Goal: Communication & Community: Answer question/provide support

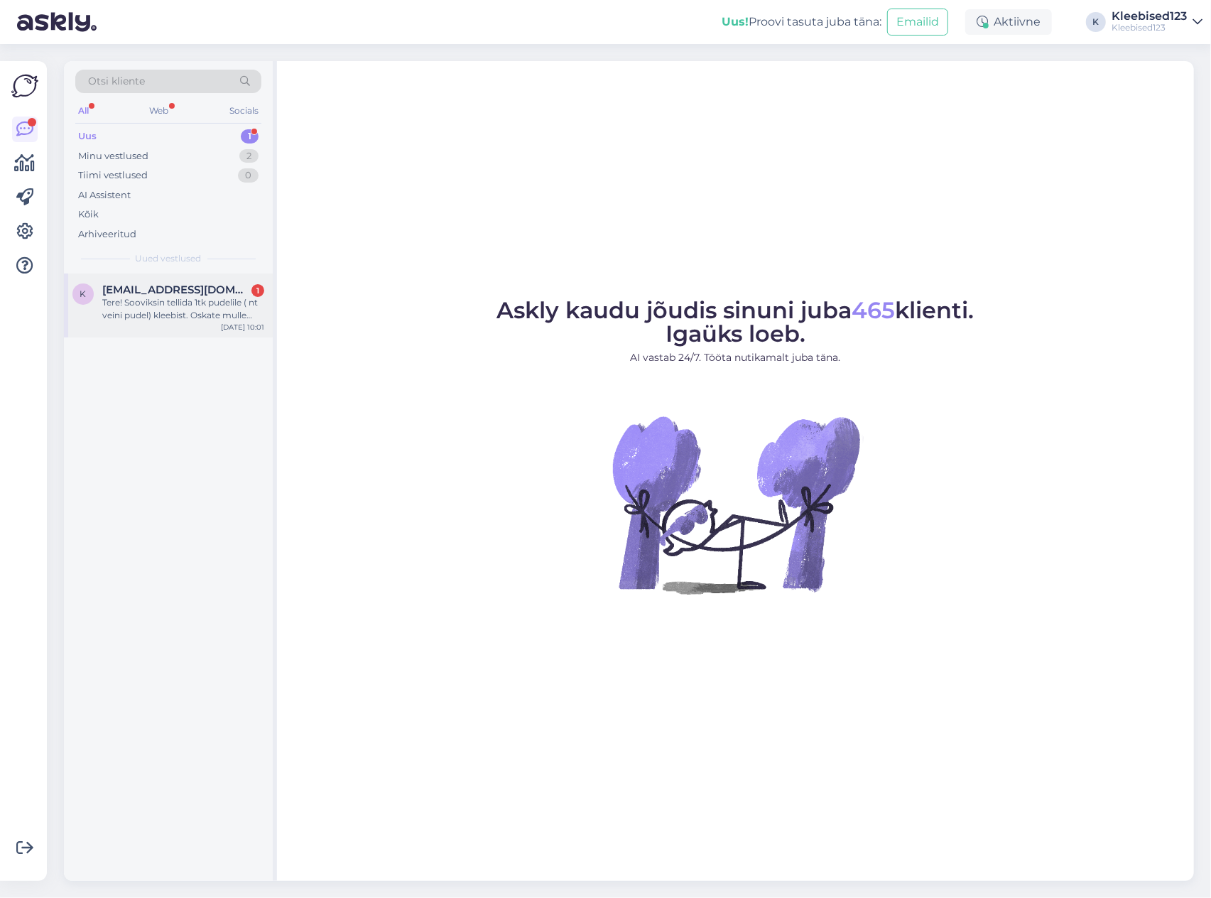
click at [155, 307] on div "Tere! Sooviksin tellida 1tk pudelile ( nt veini pudel) kleebist. Oskate mulle ö…" at bounding box center [183, 309] width 162 height 26
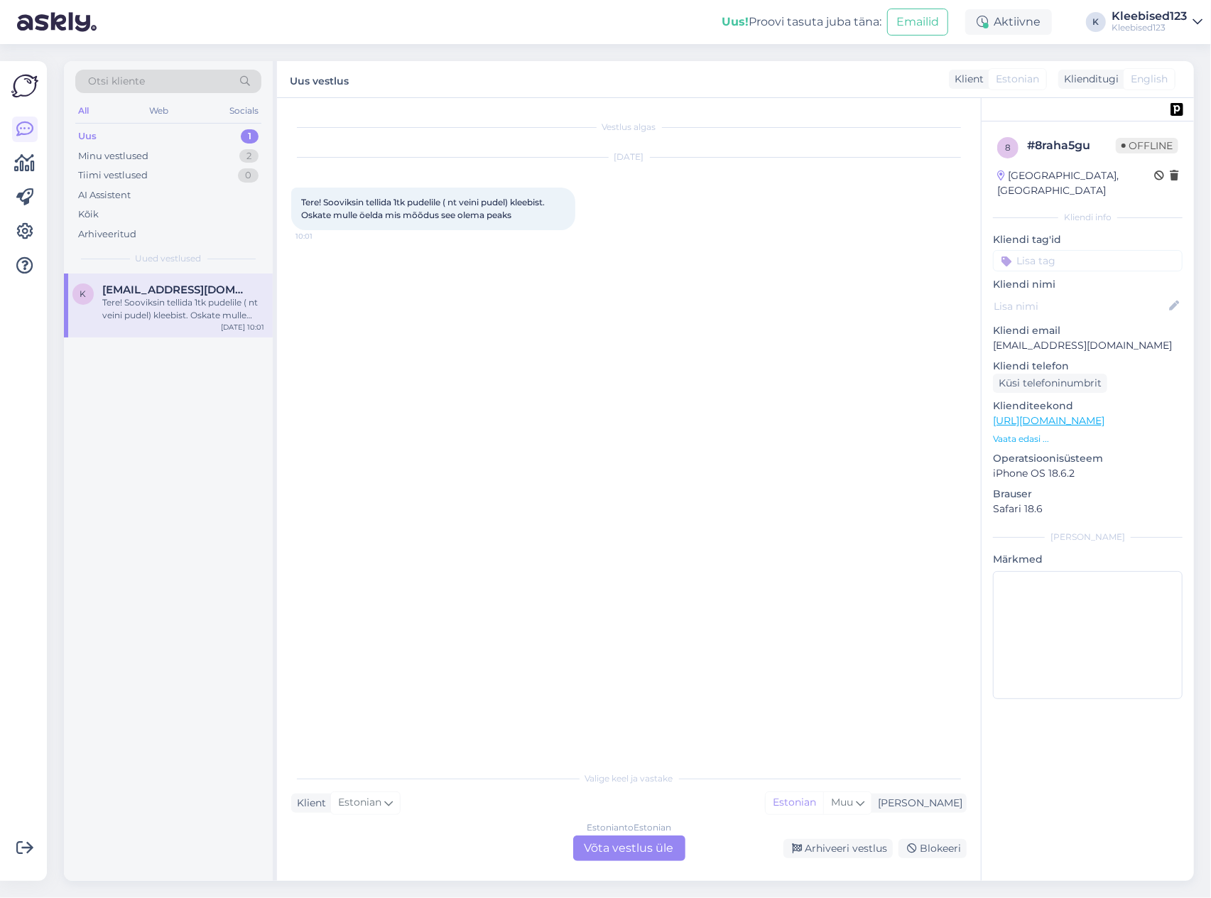
click at [614, 849] on div "Estonian to Estonian Võta vestlus üle" at bounding box center [629, 848] width 112 height 26
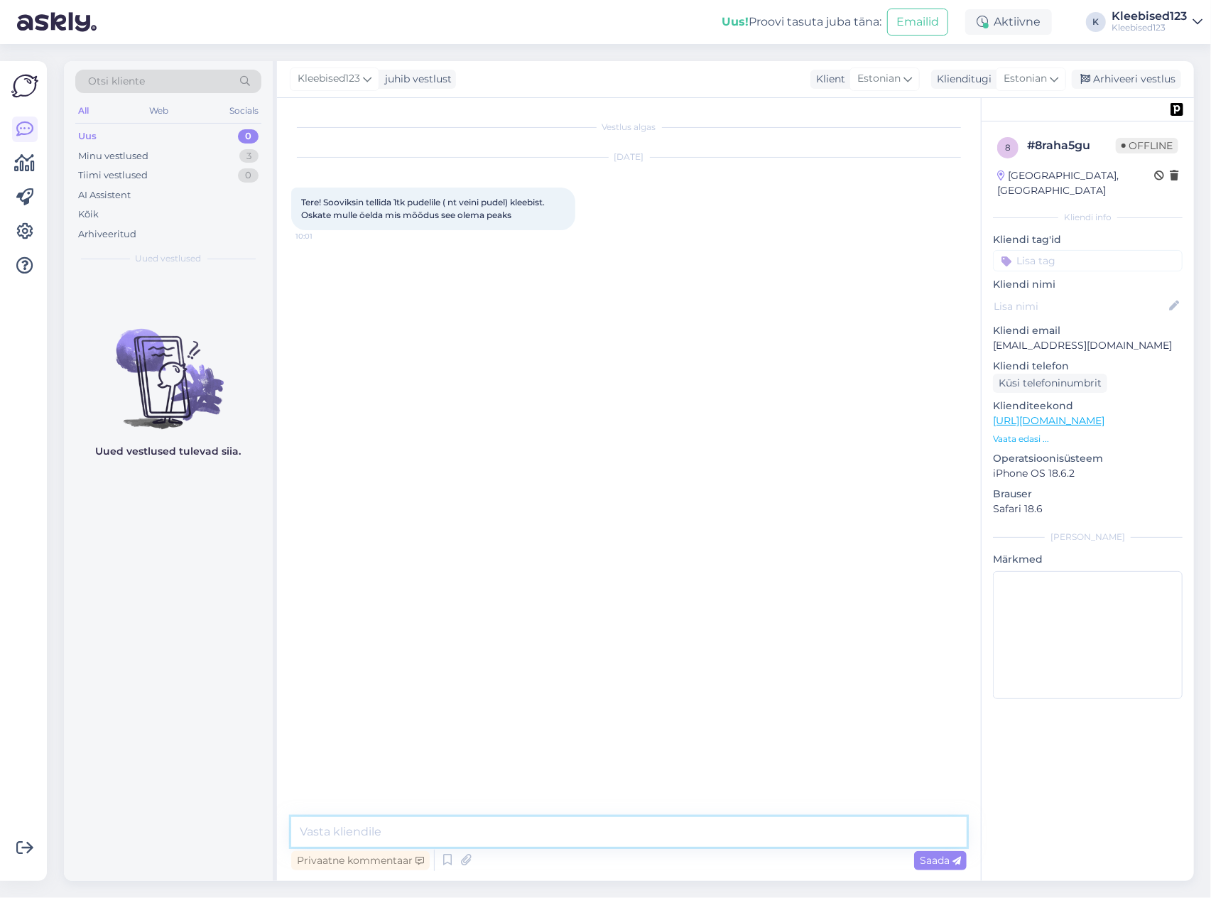
click at [540, 833] on textarea at bounding box center [628, 832] width 675 height 30
drag, startPoint x: 1145, startPoint y: 328, endPoint x: 992, endPoint y: 328, distance: 152.7
click at [992, 328] on div "8 # 8raha5gu Offline [GEOGRAPHIC_DATA], [GEOGRAPHIC_DATA] Kliendi info Kliendi …" at bounding box center [1087, 420] width 212 height 599
copy p "[EMAIL_ADDRESS][DOMAIN_NAME]"
click at [1133, 72] on div "Arhiveeri vestlus" at bounding box center [1126, 79] width 109 height 19
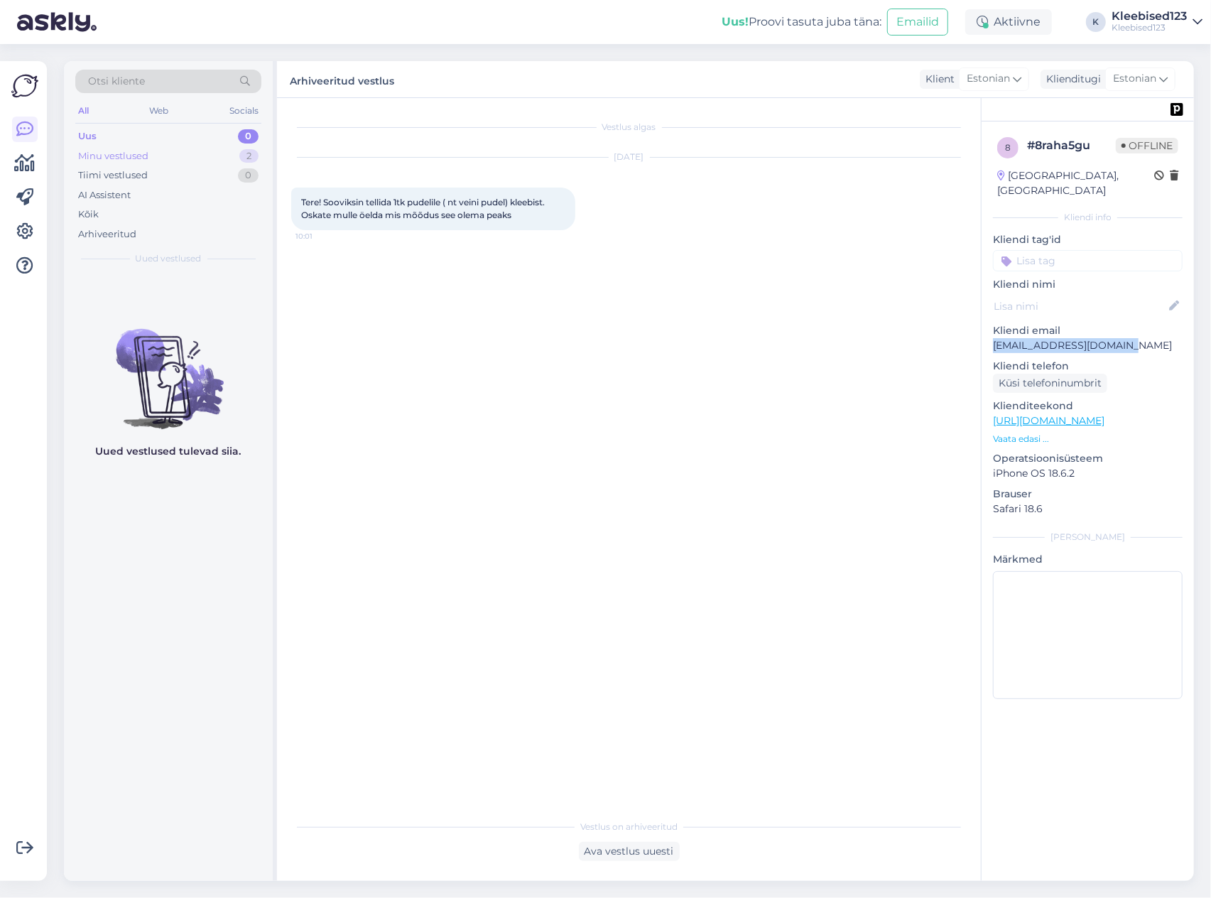
click at [146, 154] on div "Minu vestlused" at bounding box center [113, 156] width 70 height 14
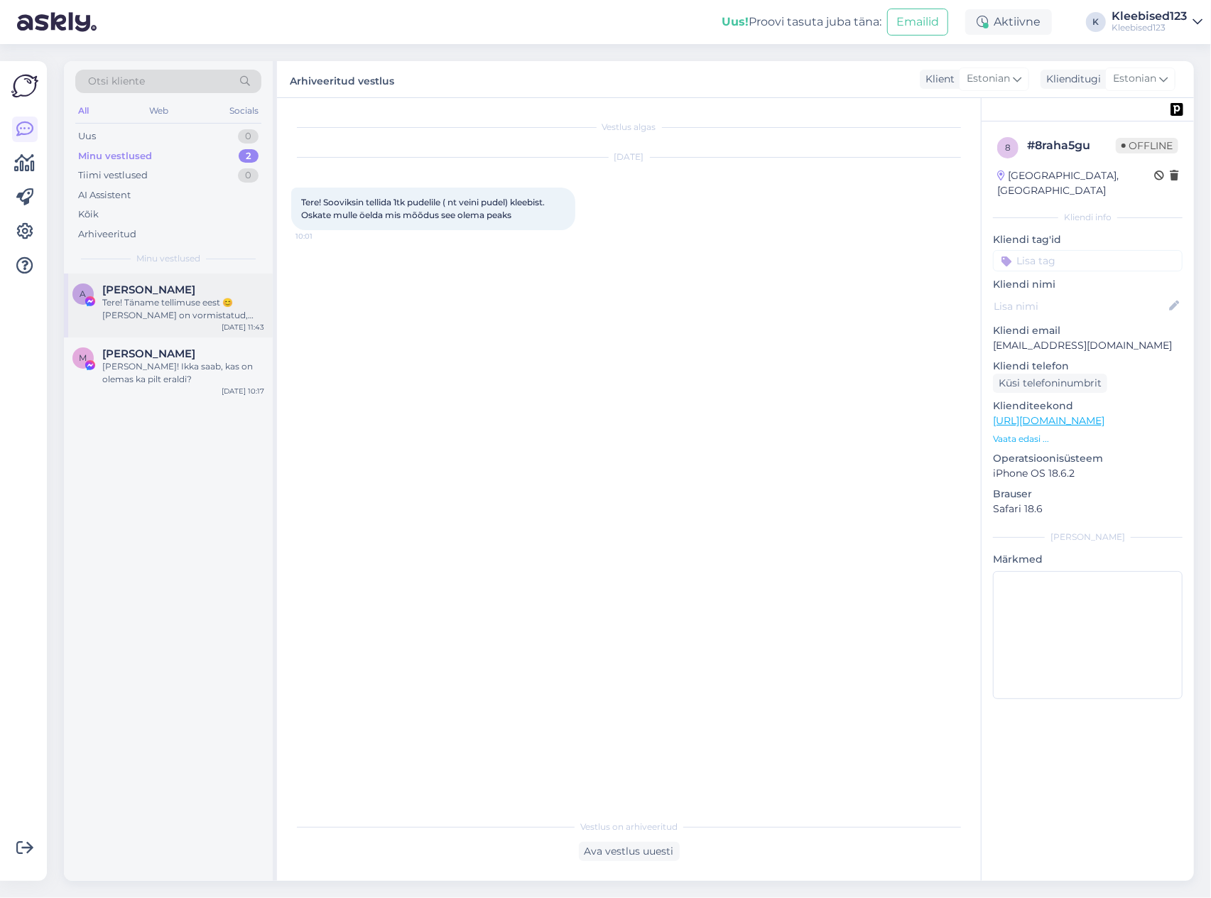
click at [138, 284] on span "[PERSON_NAME]" at bounding box center [148, 289] width 93 height 13
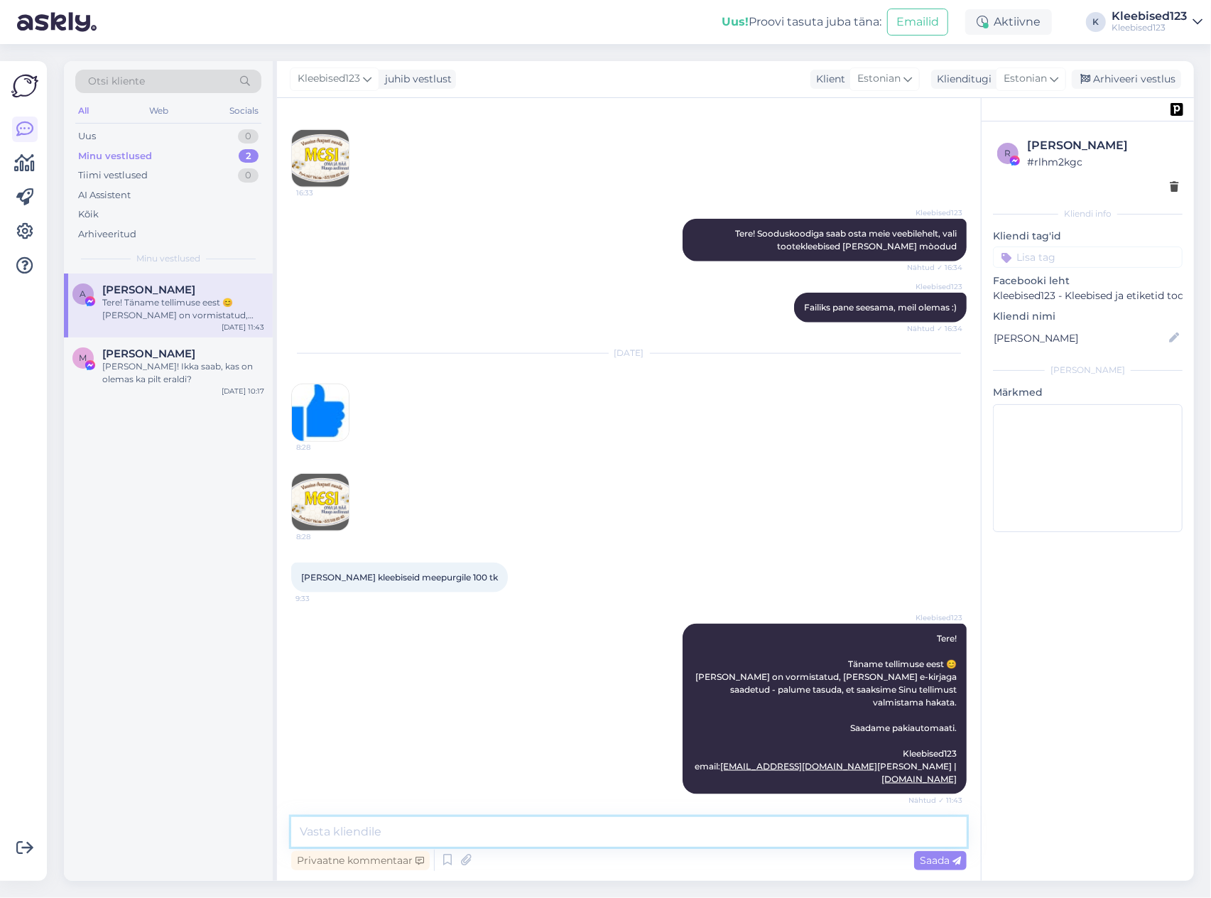
click at [572, 840] on textarea at bounding box center [628, 832] width 675 height 30
type textarea "Kleebised [PERSON_NAME] lähevad [PERSON_NAME] 😊"
click at [940, 857] on span "Saada" at bounding box center [940, 860] width 41 height 13
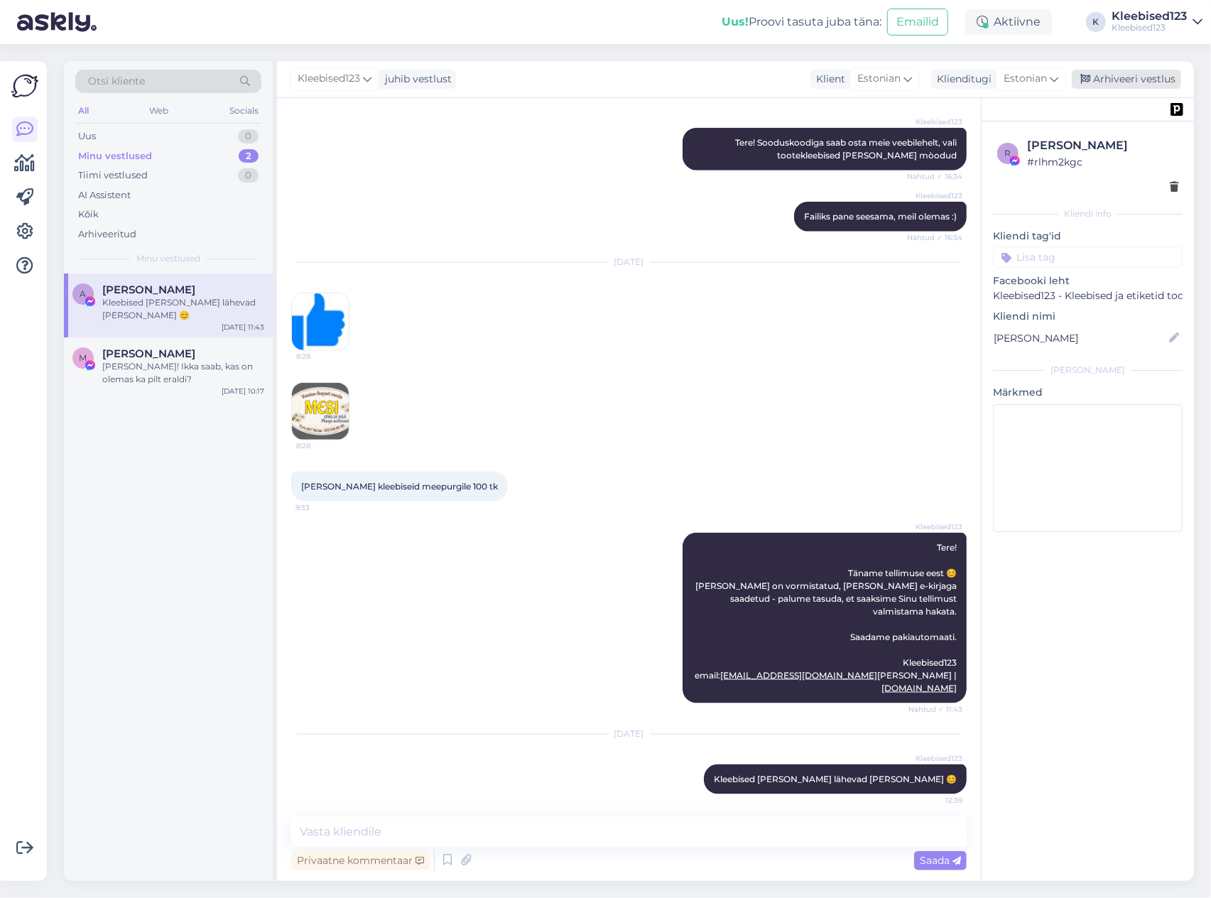
click at [1090, 83] on icon at bounding box center [1085, 80] width 10 height 10
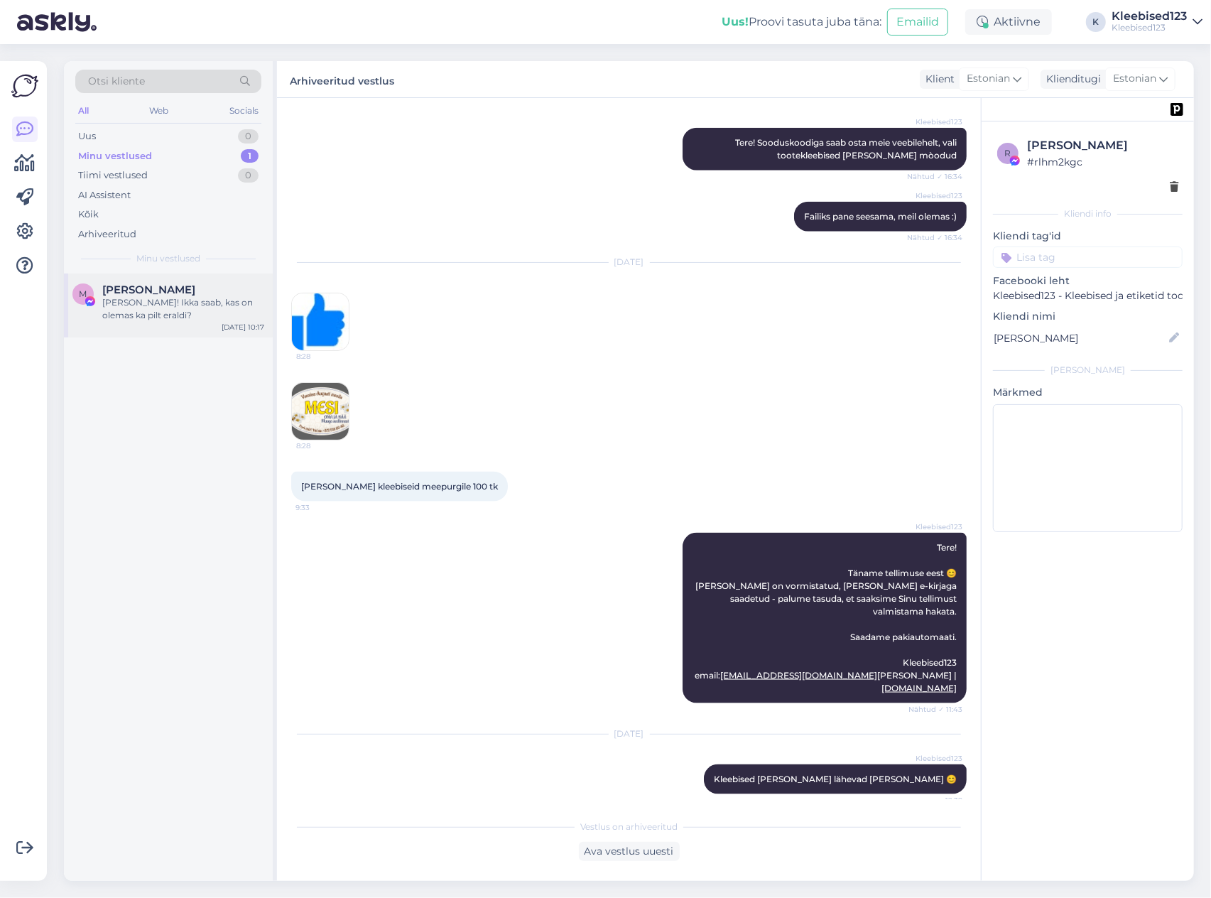
click at [176, 298] on div "[PERSON_NAME]! Ikka saab, kas on olemas ka pilt eraldi?" at bounding box center [183, 309] width 162 height 26
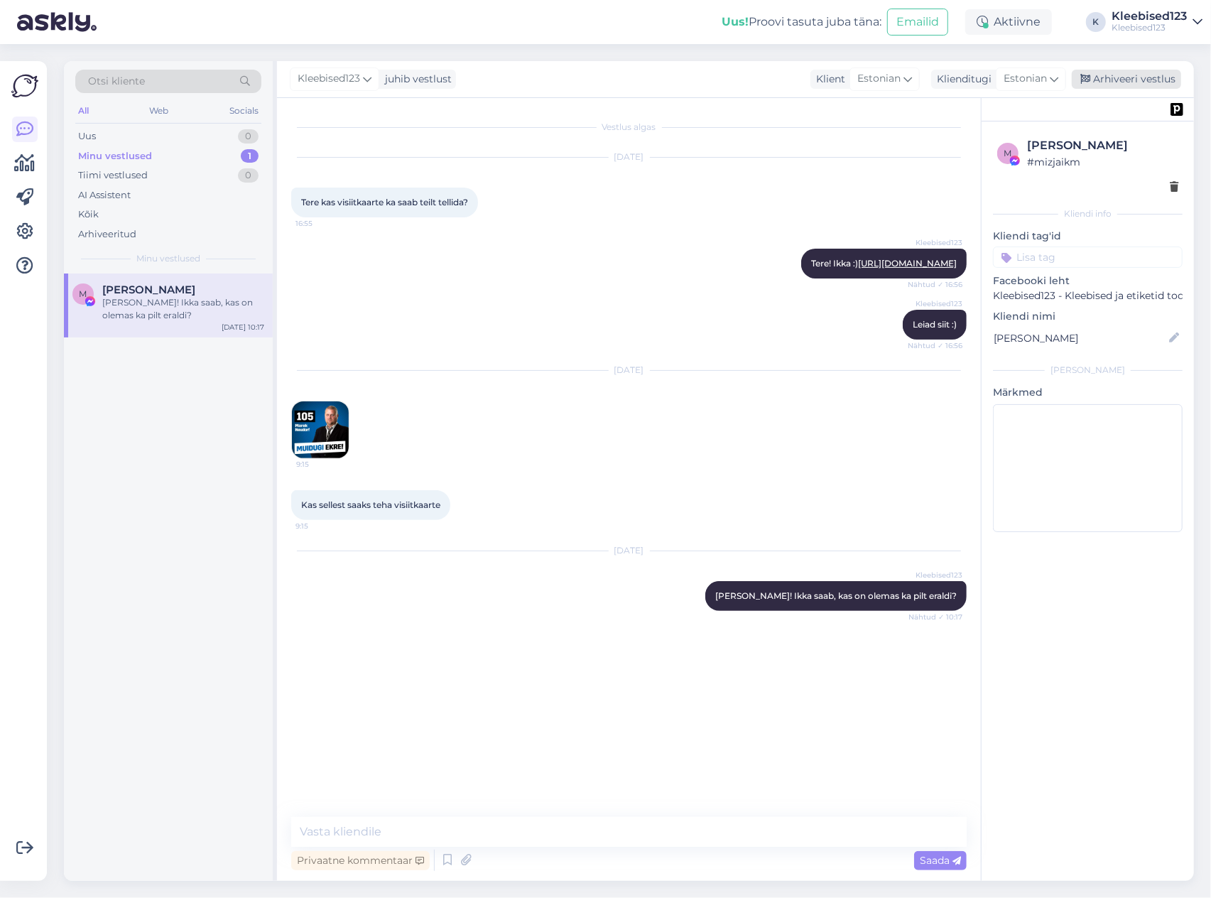
click at [1122, 72] on div "Arhiveeri vestlus" at bounding box center [1126, 79] width 109 height 19
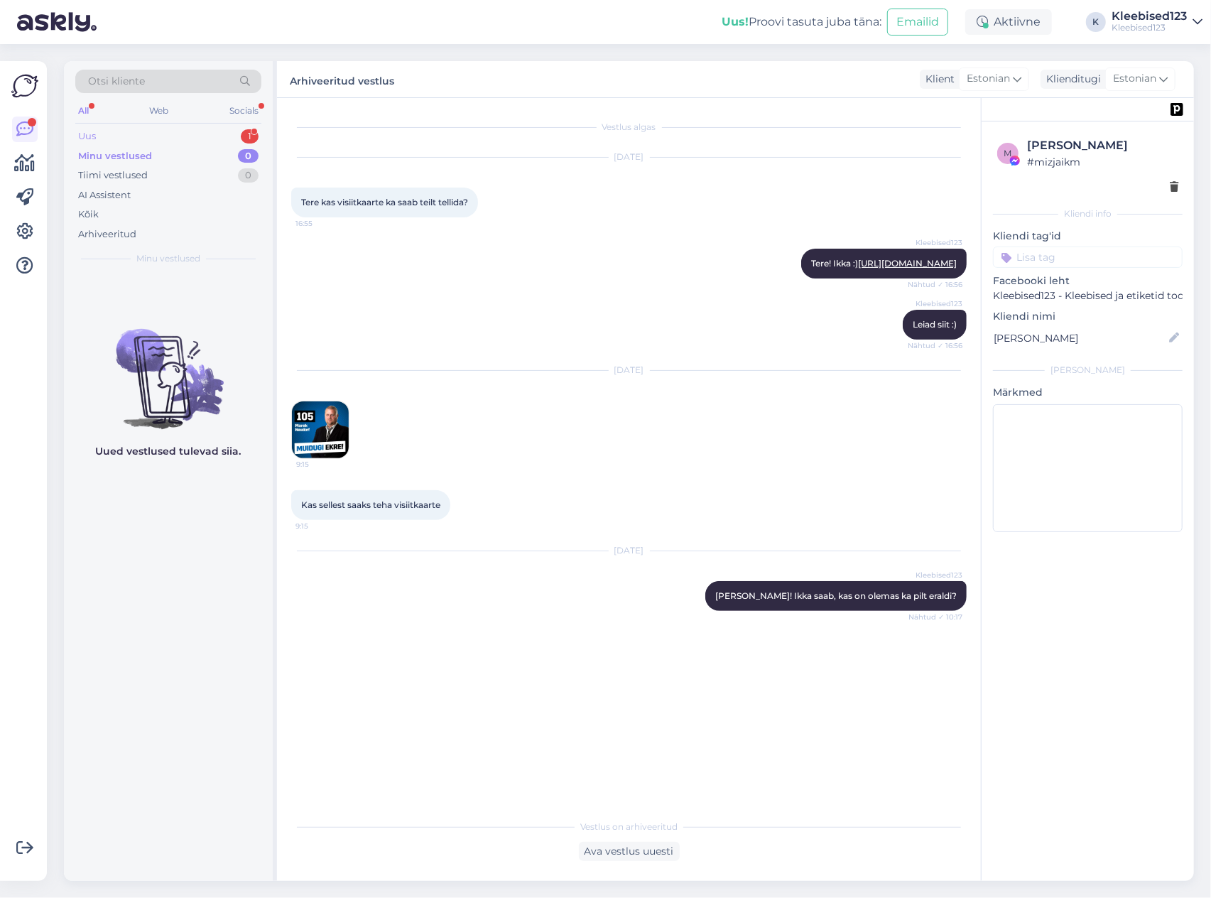
click at [126, 140] on div "Uus 1" at bounding box center [168, 136] width 186 height 20
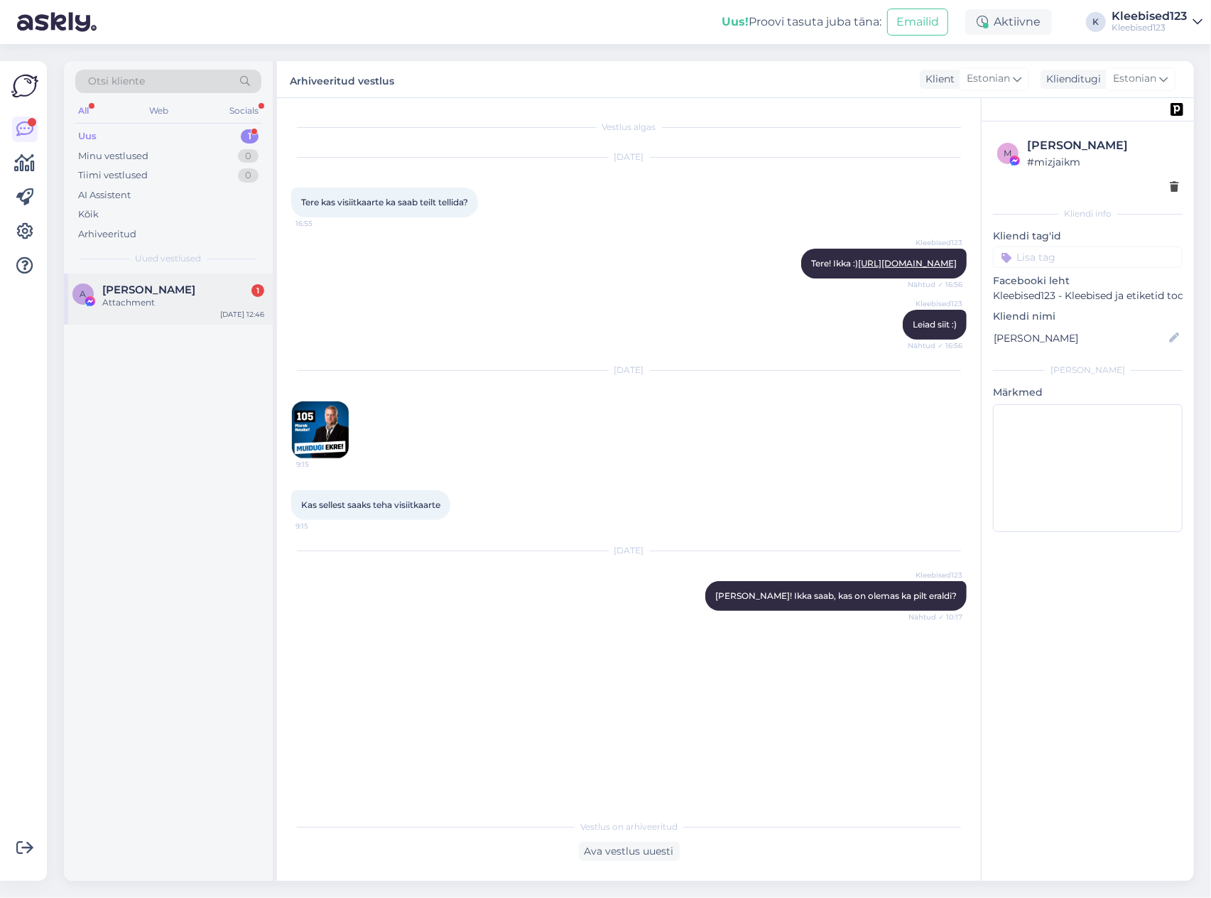
click at [131, 296] on div "Attachment" at bounding box center [183, 302] width 162 height 13
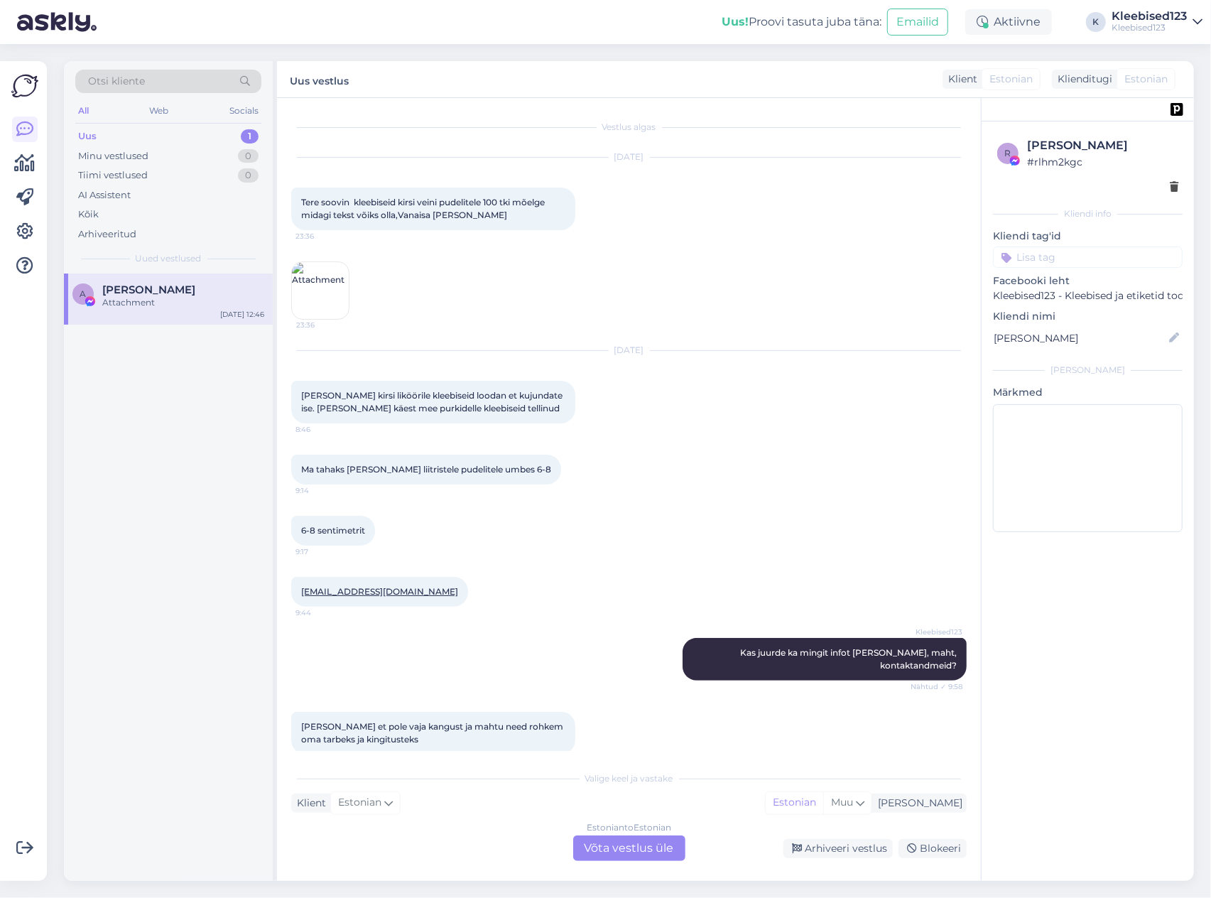
scroll to position [4798, 0]
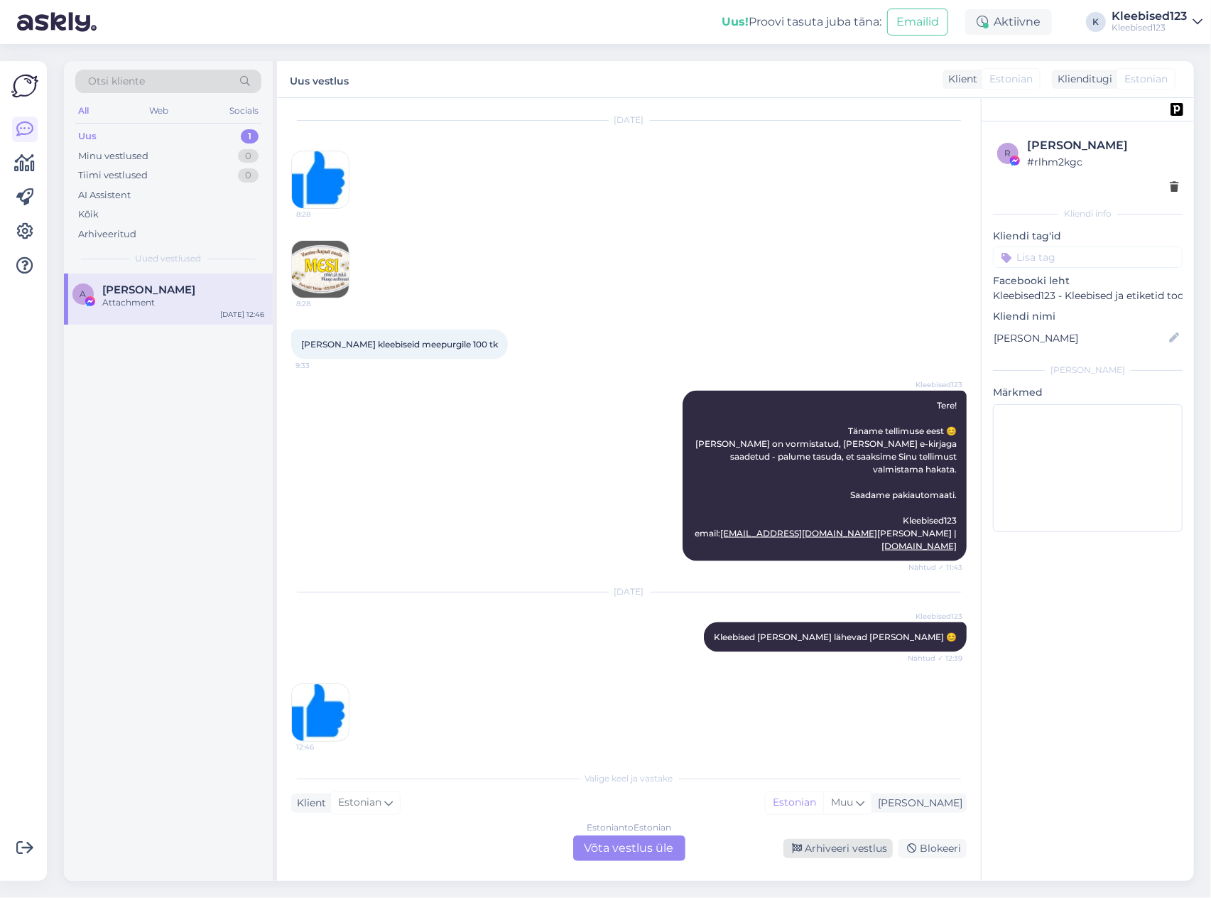
click at [828, 848] on div "Arhiveeri vestlus" at bounding box center [837, 848] width 109 height 19
